Goal: Information Seeking & Learning: Understand process/instructions

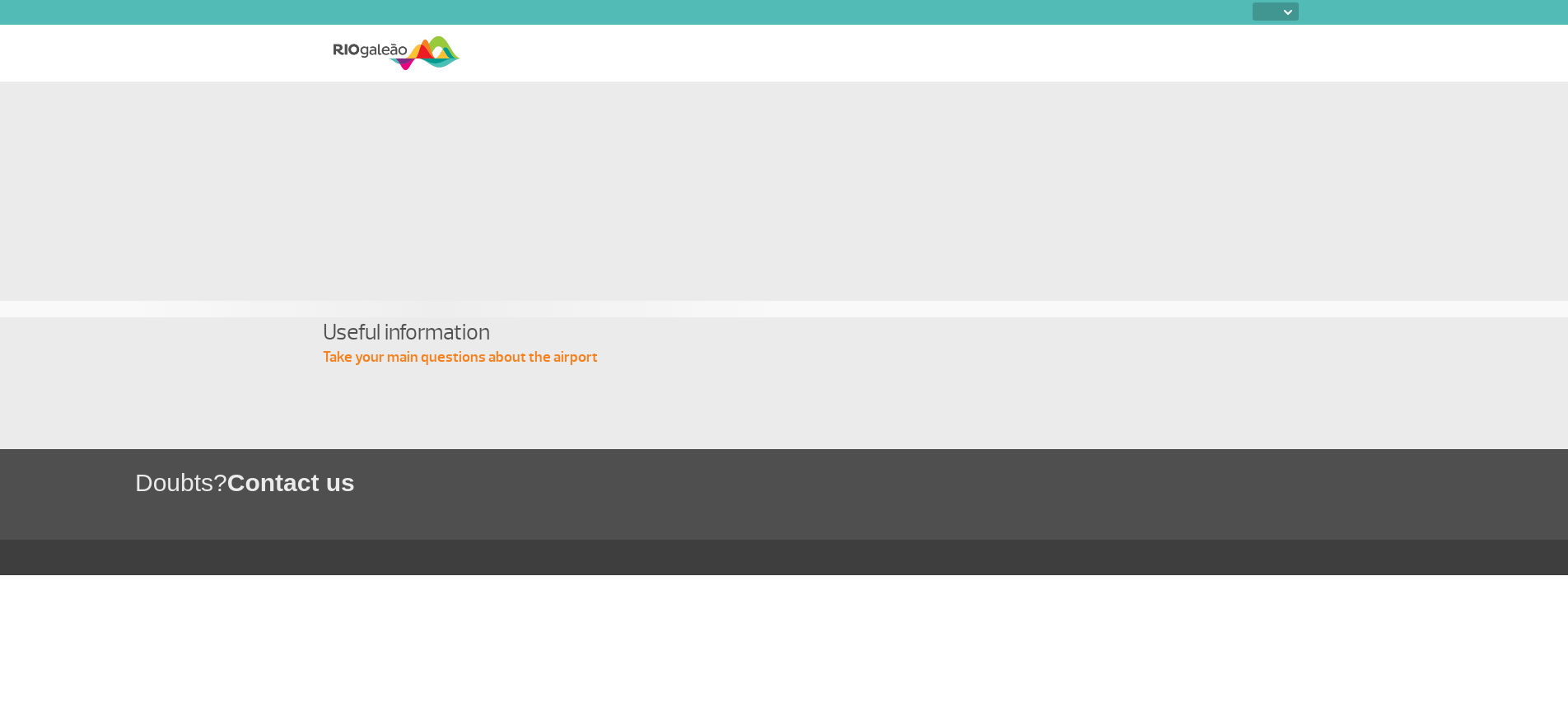
select select
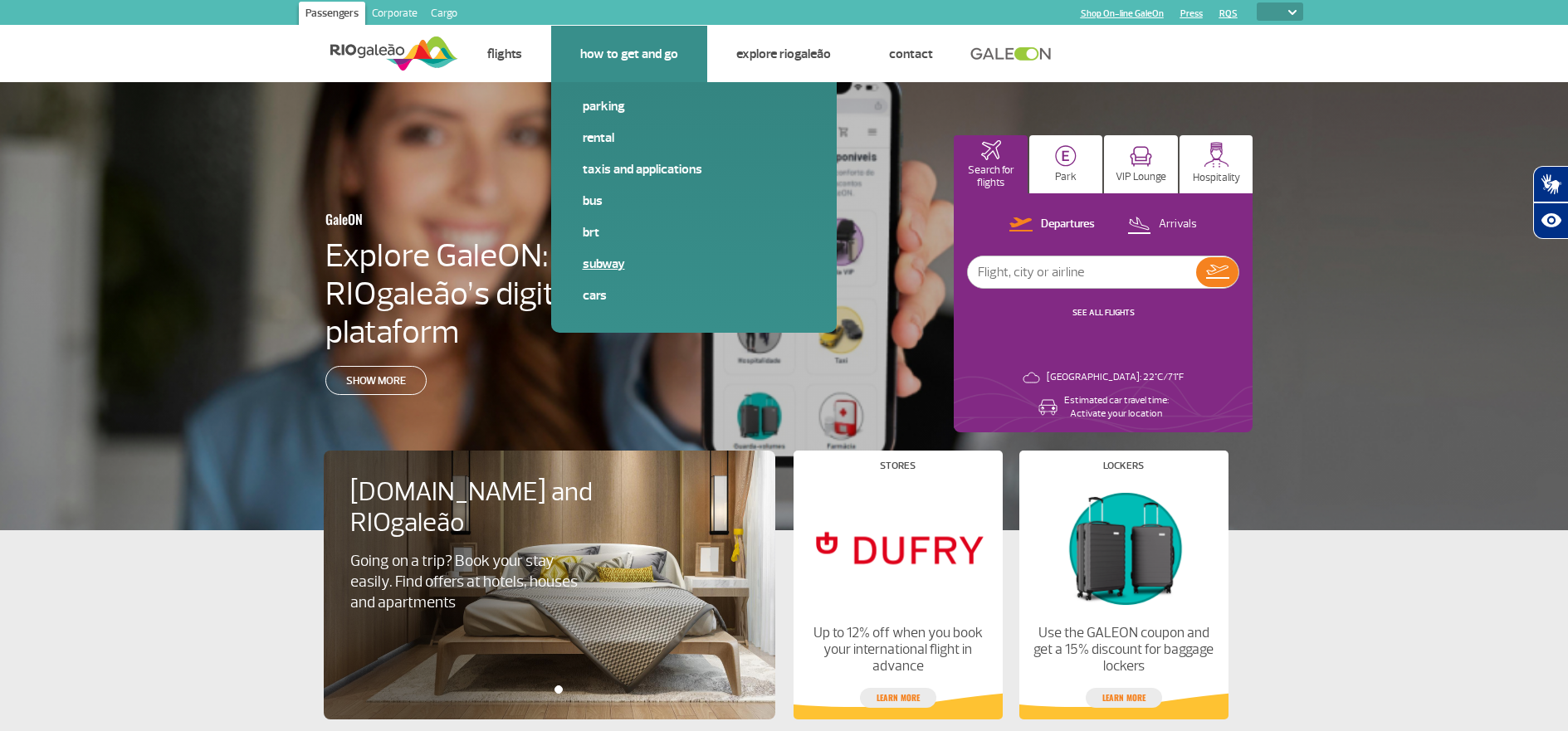
click at [608, 260] on link "Subway" at bounding box center [693, 263] width 222 height 18
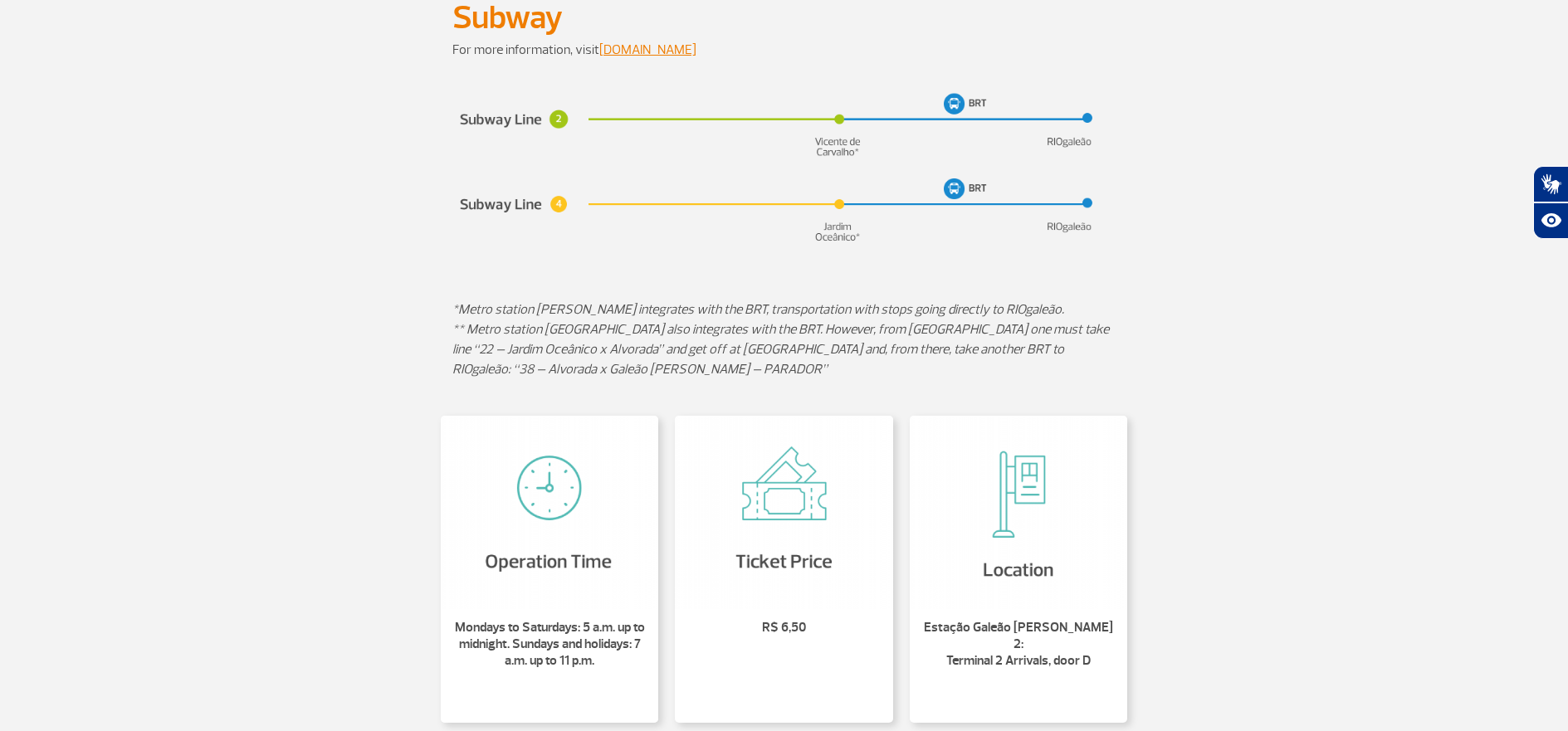
scroll to position [304, 0]
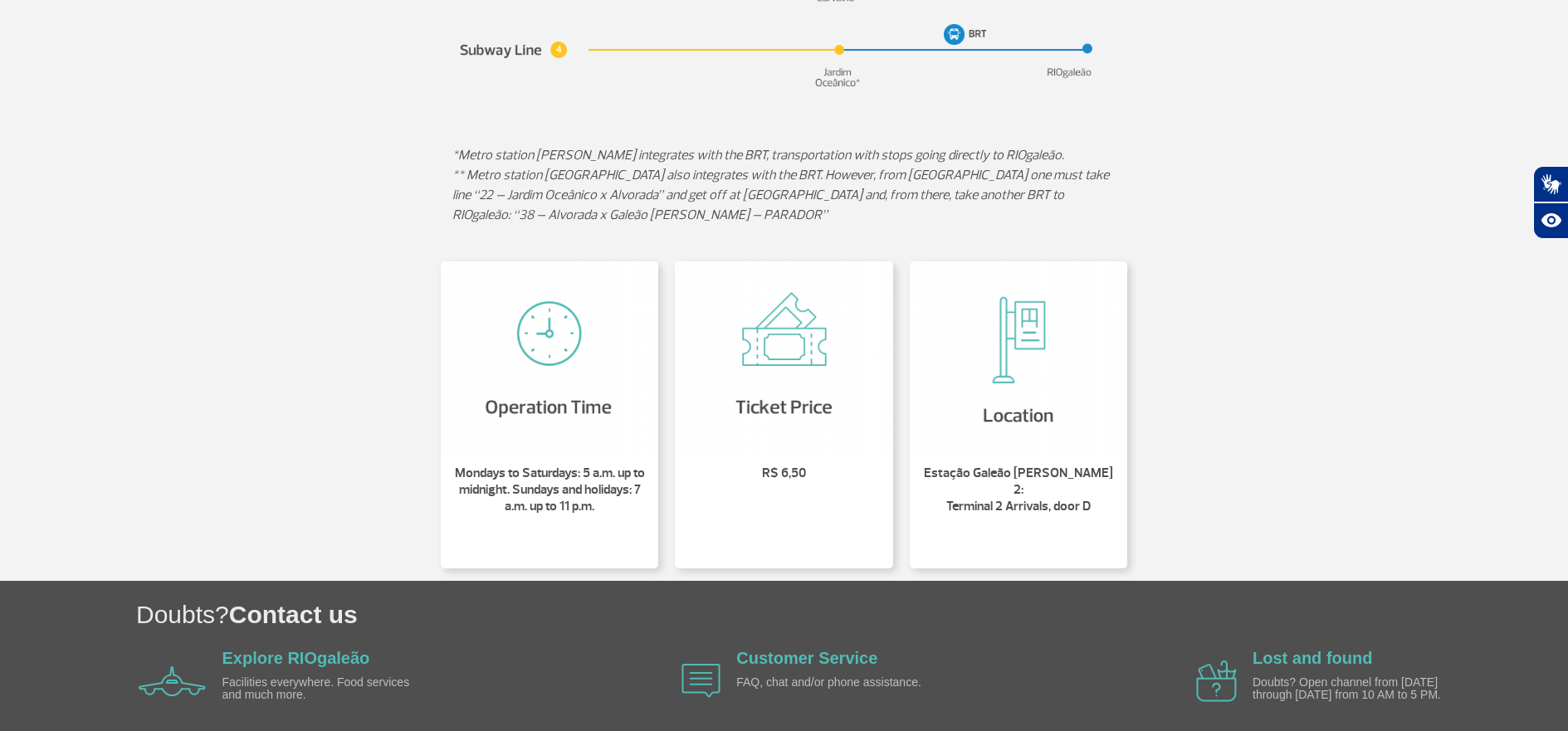
click at [1009, 404] on img at bounding box center [1019, 358] width 218 height 194
click at [1009, 476] on p "Estação Galeão [PERSON_NAME] 2: Terminal 2 Arrivals, door D" at bounding box center [1019, 497] width 198 height 66
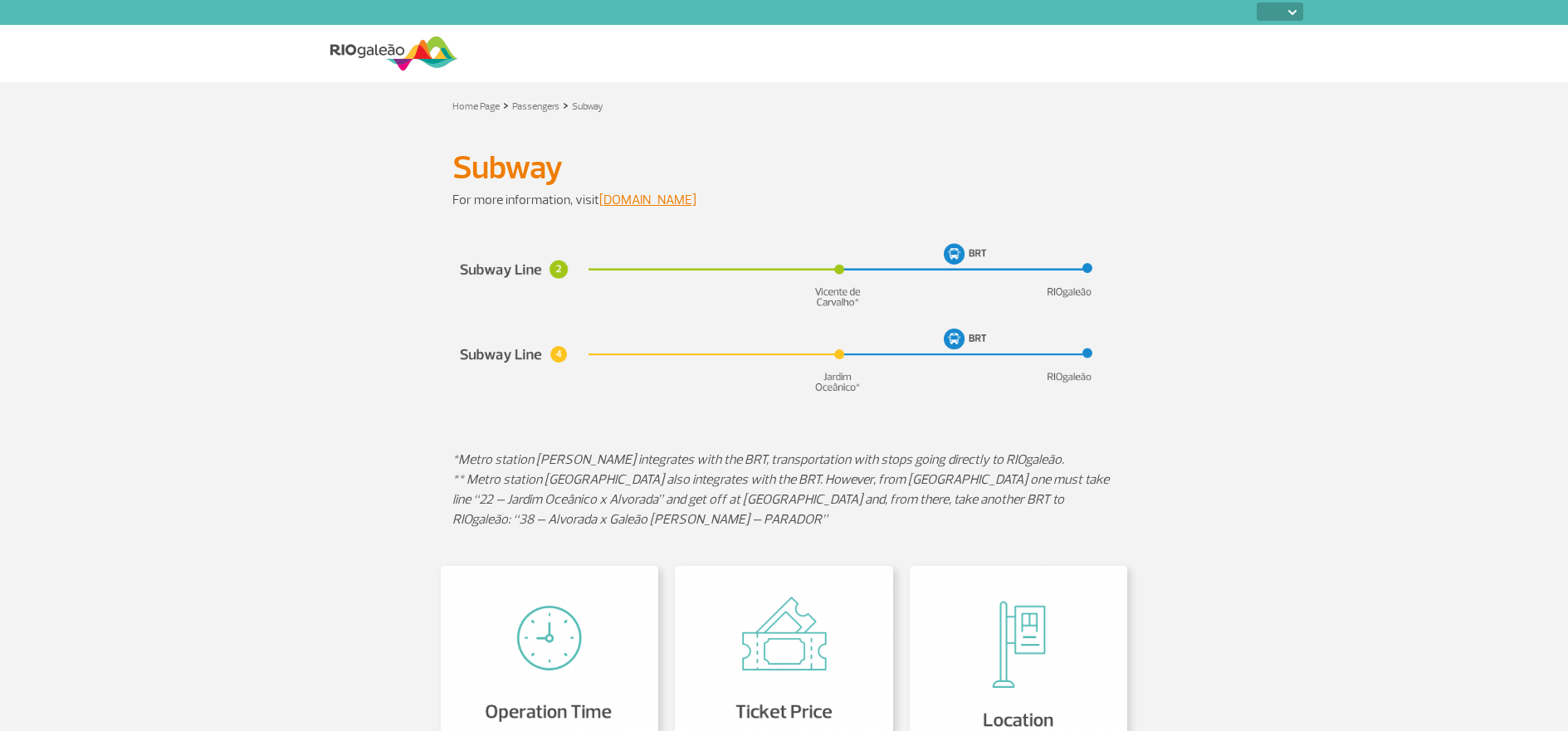
select select
